Goal: Task Accomplishment & Management: Manage account settings

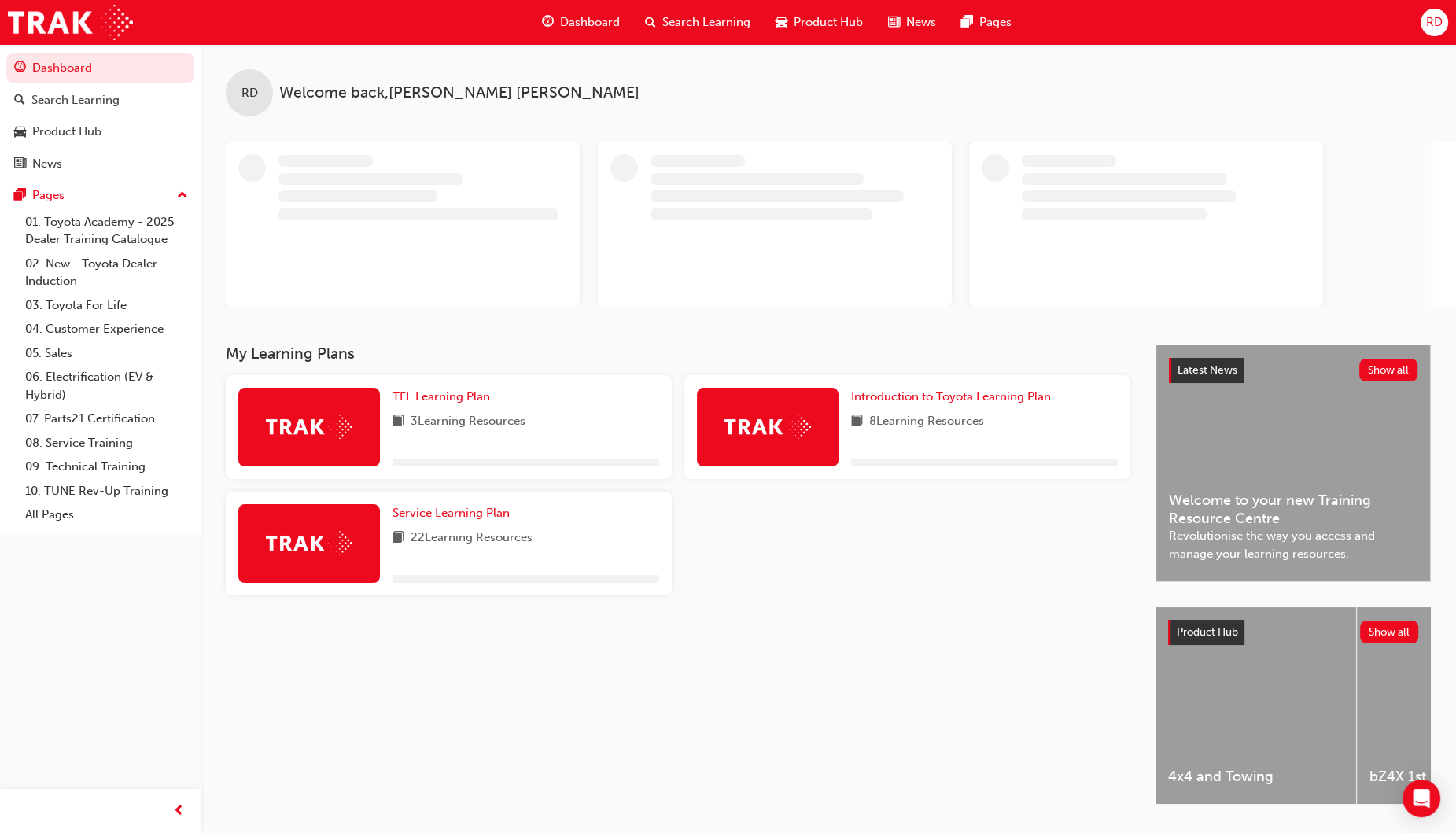
click at [1432, 20] on span "RD" at bounding box center [1434, 22] width 16 height 18
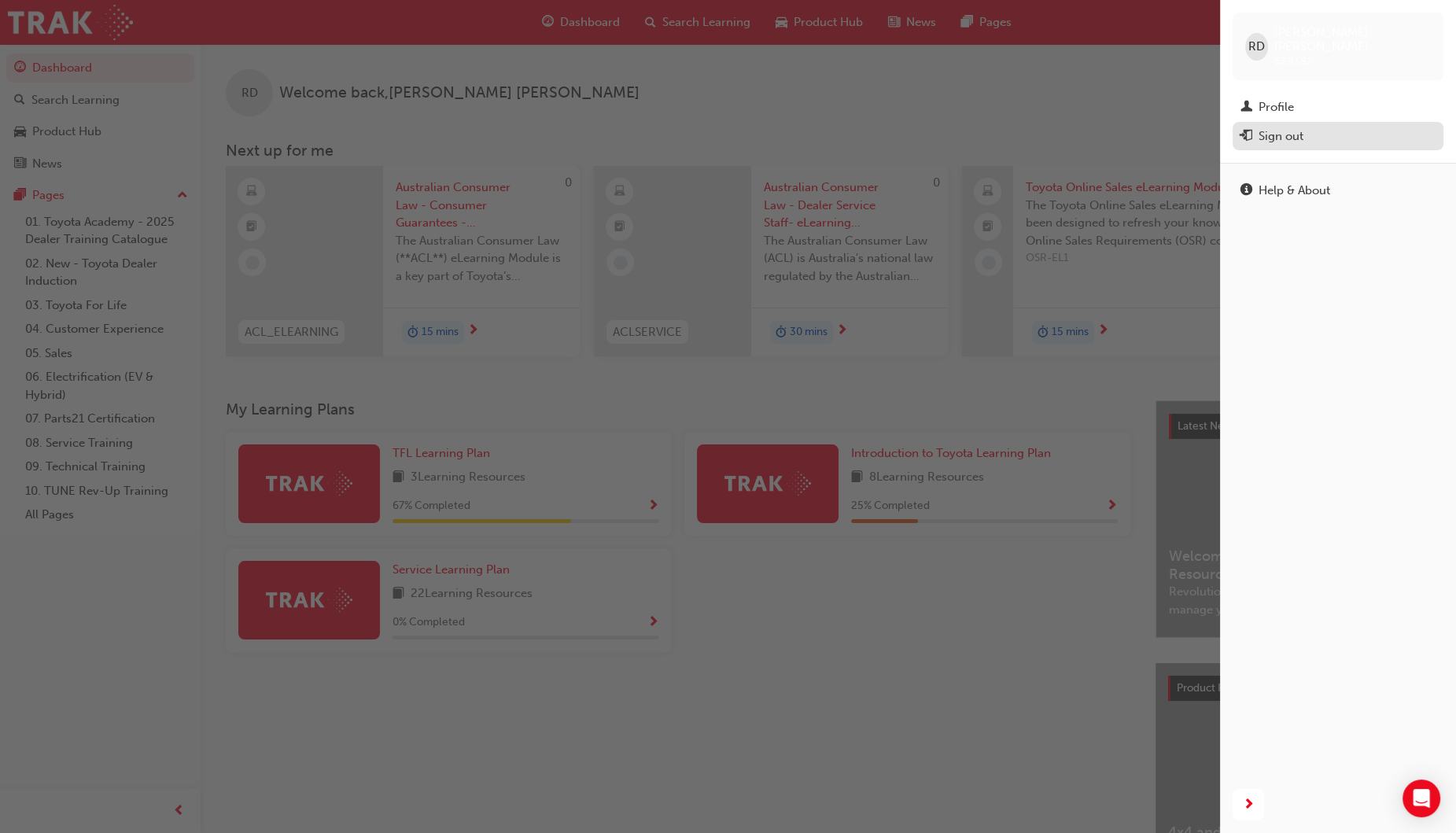
click at [1287, 127] on div "Sign out" at bounding box center [1281, 136] width 45 height 18
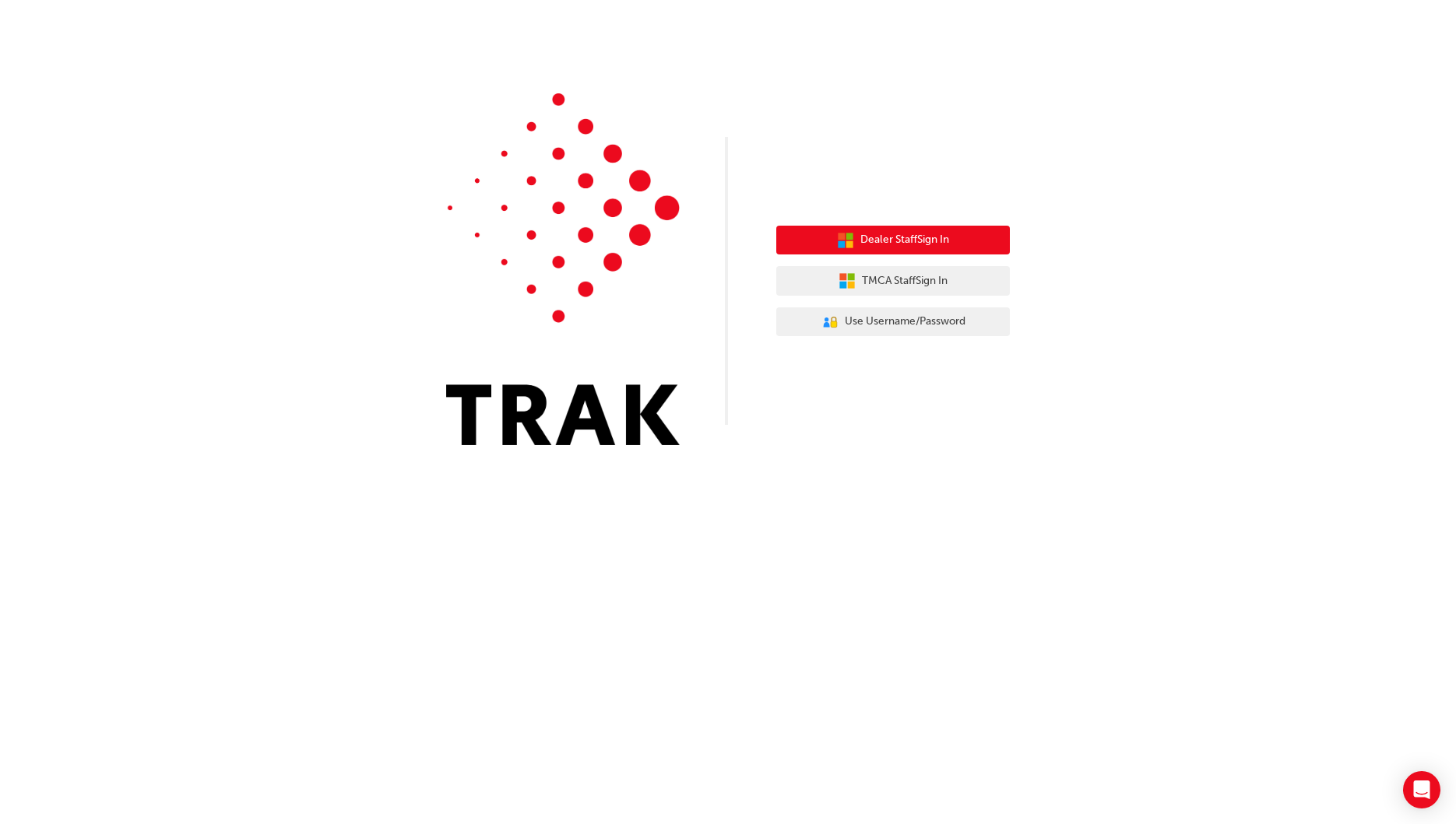
click at [907, 233] on span "Dealer Staff Sign In" at bounding box center [905, 240] width 89 height 18
